Goal: Task Accomplishment & Management: Use online tool/utility

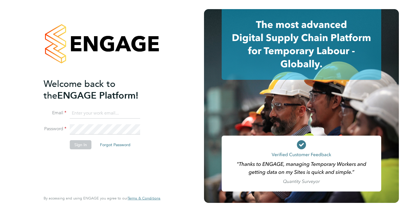
type input "[PERSON_NAME][EMAIL_ADDRESS][PERSON_NAME][DOMAIN_NAME]"
click at [85, 145] on button "Sign In" at bounding box center [81, 144] width 22 height 9
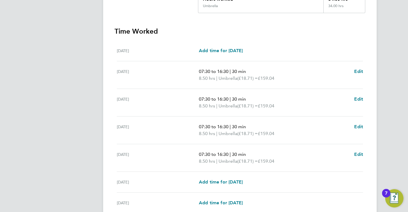
scroll to position [193, 0]
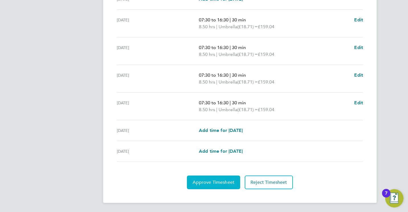
click at [226, 183] on span "Approve Timesheet" at bounding box center [213, 182] width 42 height 6
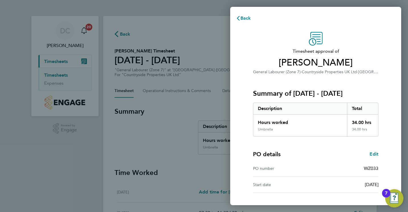
scroll to position [45, 0]
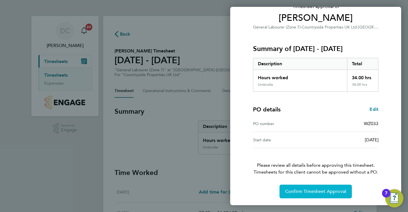
click at [303, 193] on span "Confirm Timesheet Approval" at bounding box center [315, 191] width 61 height 6
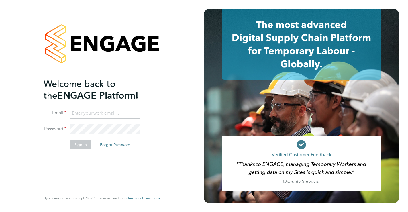
type input "[PERSON_NAME][EMAIL_ADDRESS][PERSON_NAME][DOMAIN_NAME]"
click at [83, 145] on button "Sign In" at bounding box center [81, 144] width 22 height 9
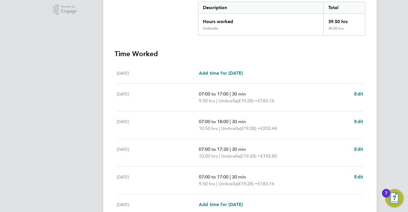
scroll to position [193, 0]
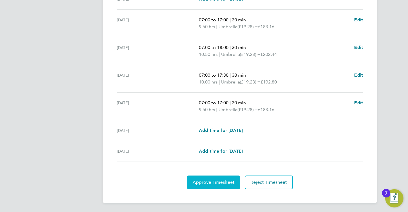
click at [200, 180] on span "Approve Timesheet" at bounding box center [213, 182] width 42 height 6
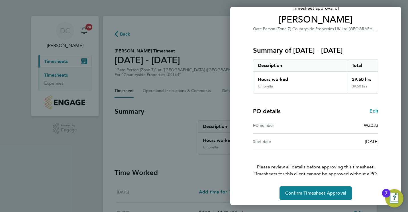
scroll to position [45, 0]
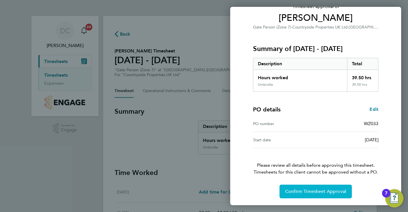
click at [294, 192] on span "Confirm Timesheet Approval" at bounding box center [315, 191] width 61 height 6
